Goal: Task Accomplishment & Management: Use online tool/utility

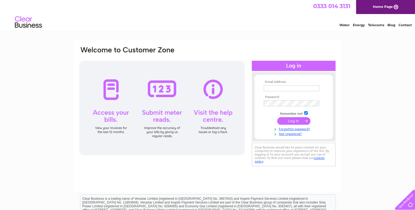
type input "nemocfon@yahoo.com"
click at [289, 121] on input "submit" at bounding box center [293, 121] width 33 height 8
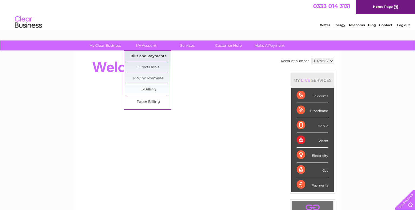
click at [145, 56] on link "Bills and Payments" at bounding box center [148, 56] width 45 height 11
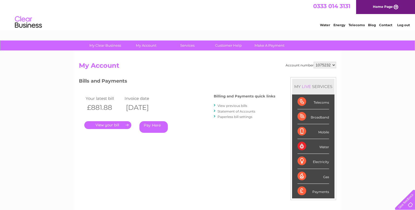
click at [226, 105] on link "View previous bills" at bounding box center [232, 106] width 30 height 4
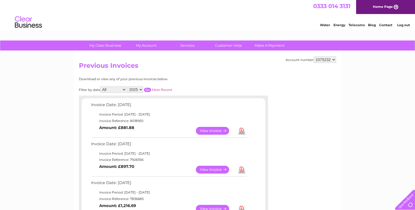
click at [217, 130] on link "View" at bounding box center [216, 131] width 40 height 8
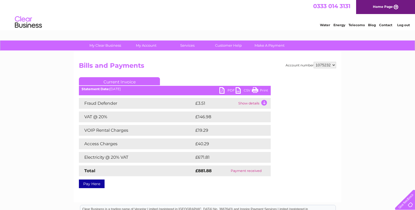
click at [229, 91] on link "PDF" at bounding box center [227, 91] width 16 height 8
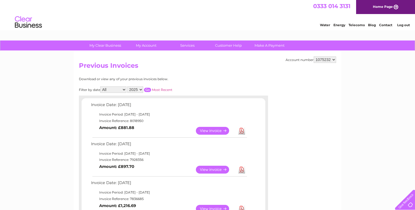
click at [164, 90] on link "Most Recent" at bounding box center [162, 90] width 21 height 4
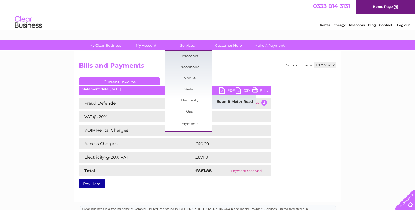
click at [226, 102] on link "Submit Meter Read" at bounding box center [235, 102] width 45 height 11
